Goal: Transaction & Acquisition: Purchase product/service

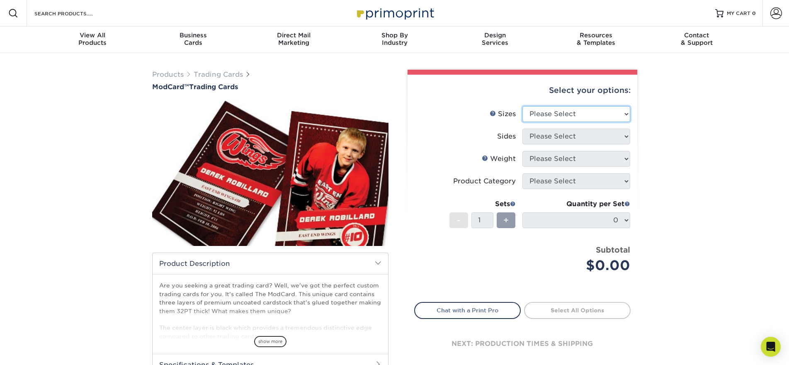
click at [569, 111] on select "Please Select 2.5" x 3.5"" at bounding box center [577, 114] width 108 height 16
select select "2.50x3.50"
click at [523, 106] on select "Please Select 2.5" x 3.5"" at bounding box center [577, 114] width 108 height 16
click at [581, 142] on select "Please Select Print Both Sides Print Front Only" at bounding box center [577, 137] width 108 height 16
select select "13abbda7-1d64-4f25-8bb2-c179b224825d"
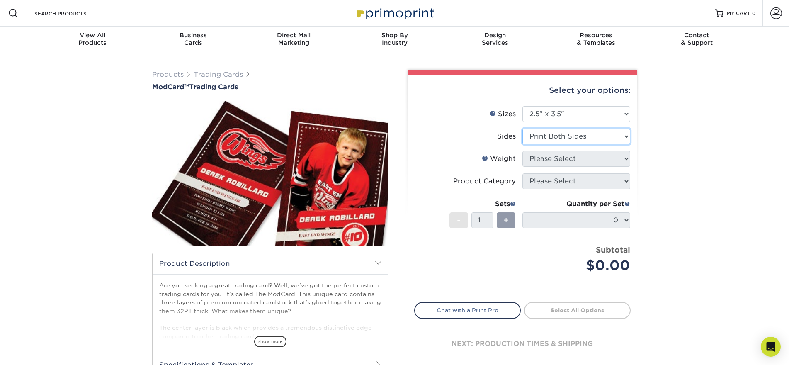
click at [523, 129] on select "Please Select Print Both Sides Print Front Only" at bounding box center [577, 137] width 108 height 16
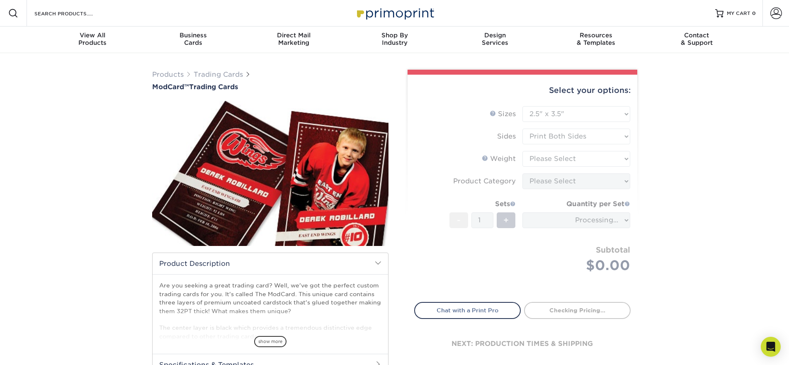
click at [583, 162] on form "Sizes Help Sizes Please Select 2.5" x 3.5" Sides Please Select Coating" at bounding box center [522, 199] width 216 height 186
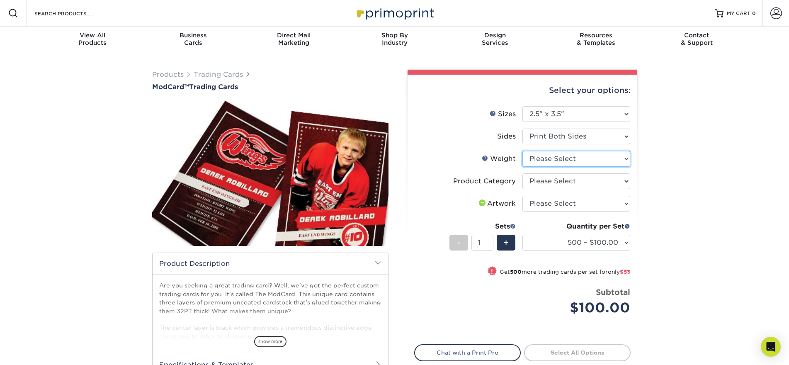
click at [591, 162] on select "Please Select 32PTUCBLK" at bounding box center [577, 159] width 108 height 16
select select "32PTUCBLK"
click at [523, 151] on select "Please Select 32PTUCBLK" at bounding box center [577, 159] width 108 height 16
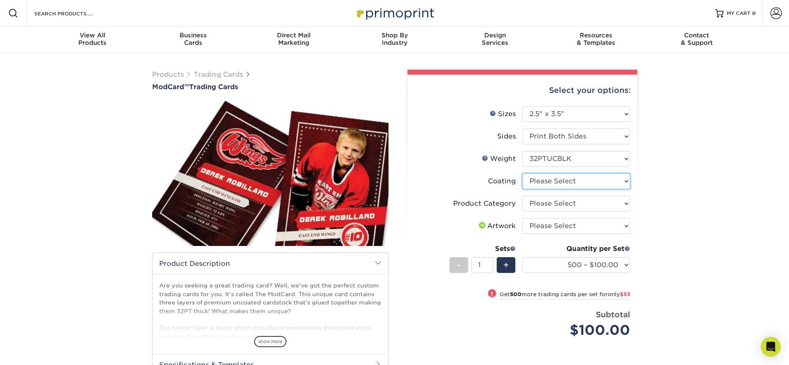
click at [566, 183] on select at bounding box center [577, 181] width 108 height 16
select select "3e7618de-abca-4bda-9f97-8b9129e913d8"
click at [523, 173] on select at bounding box center [577, 181] width 108 height 16
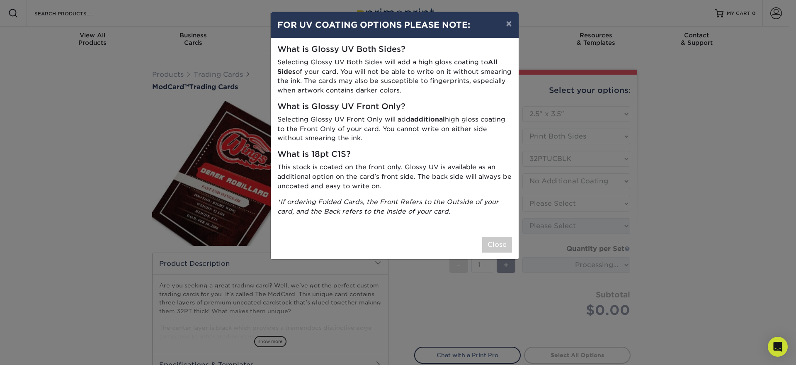
click at [492, 254] on div "Close" at bounding box center [395, 244] width 248 height 29
click at [493, 249] on button "Close" at bounding box center [497, 245] width 30 height 16
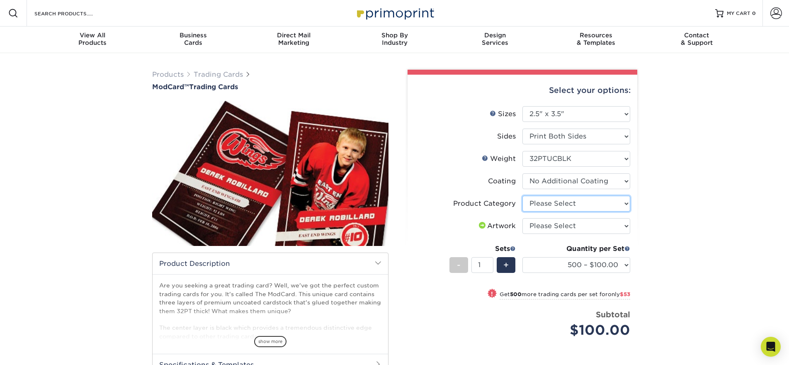
click at [540, 196] on select "Please Select Trading Cards" at bounding box center [577, 204] width 108 height 16
select select "c2f9bce9-36c2-409d-b101-c29d9d031e18"
click at [523, 196] on select "Please Select Trading Cards" at bounding box center [577, 204] width 108 height 16
click at [559, 226] on select "Please Select I will upload files I need a design - $100" at bounding box center [577, 226] width 108 height 16
select select "upload"
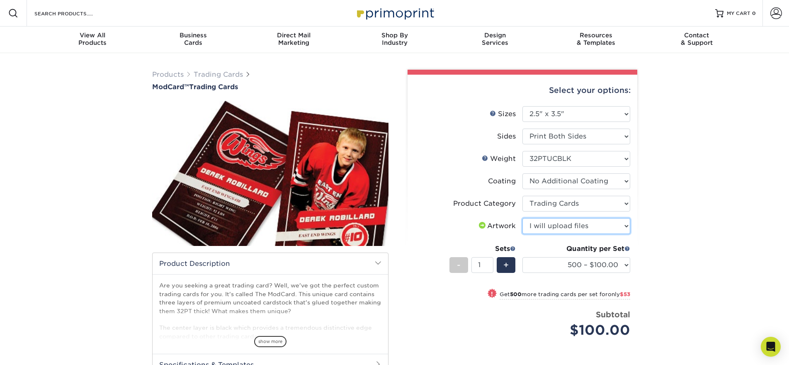
click at [523, 218] on select "Please Select I will upload files I need a design - $100" at bounding box center [577, 226] width 108 height 16
click at [583, 264] on select "500 – $100.00 1000 – $153.00" at bounding box center [577, 265] width 108 height 16
click at [507, 268] on span "+" at bounding box center [505, 265] width 5 height 12
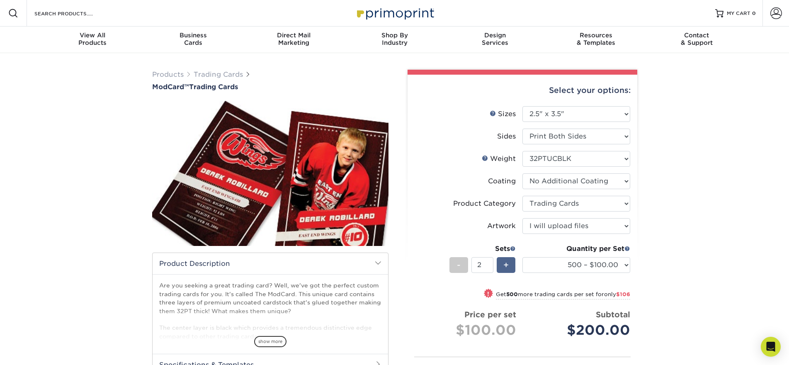
click at [507, 268] on span "+" at bounding box center [505, 265] width 5 height 12
type input "4"
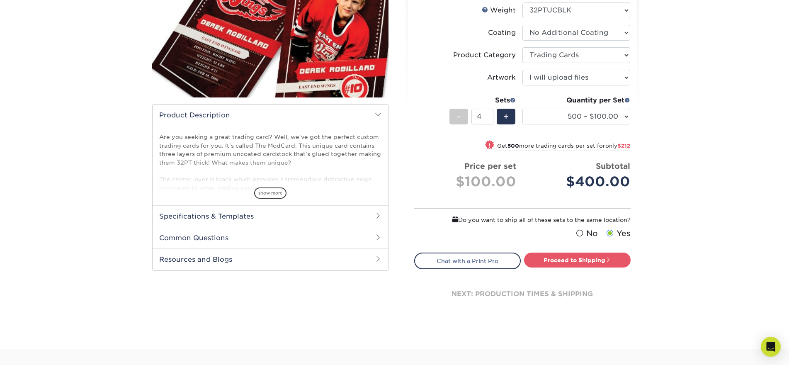
scroll to position [166, 0]
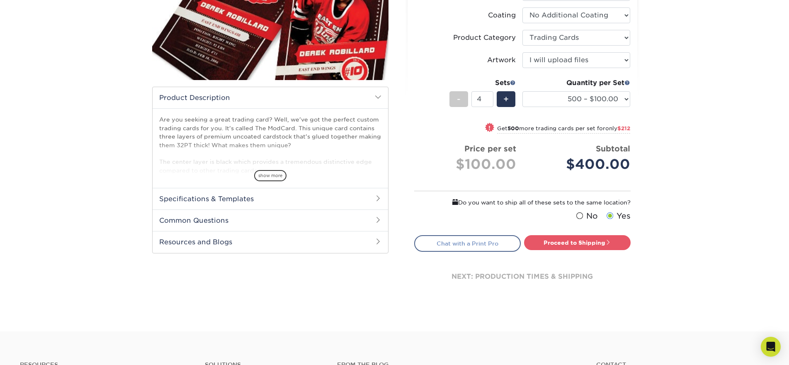
click at [492, 240] on link "Chat with a Print Pro" at bounding box center [467, 243] width 107 height 17
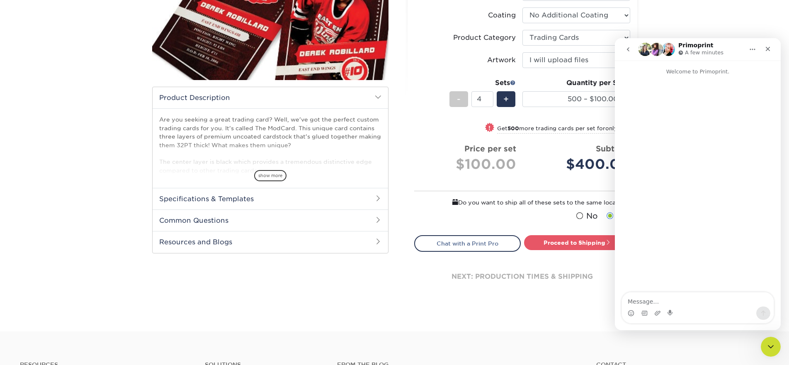
scroll to position [0, 0]
